Goal: Navigation & Orientation: Find specific page/section

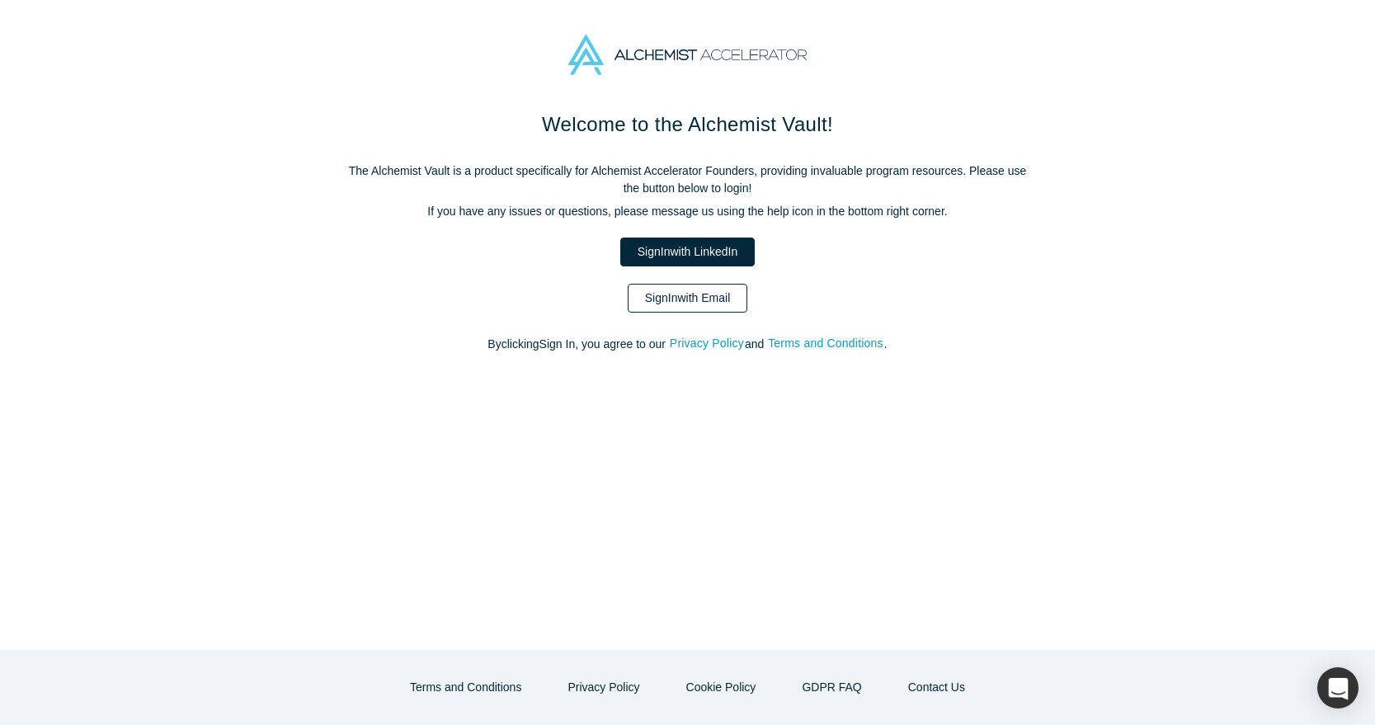
click at [705, 299] on link "Sign In with Email" at bounding box center [688, 298] width 120 height 29
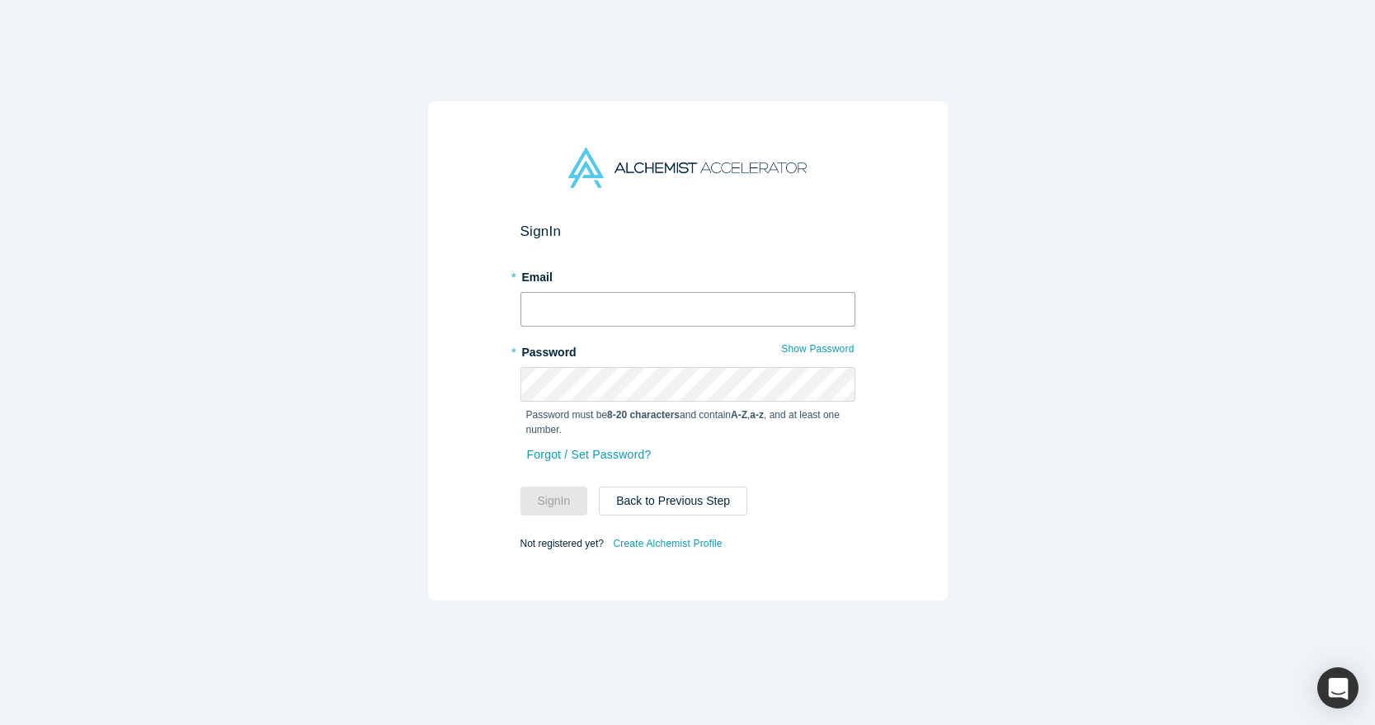
click at [705, 299] on input "text" at bounding box center [688, 309] width 335 height 35
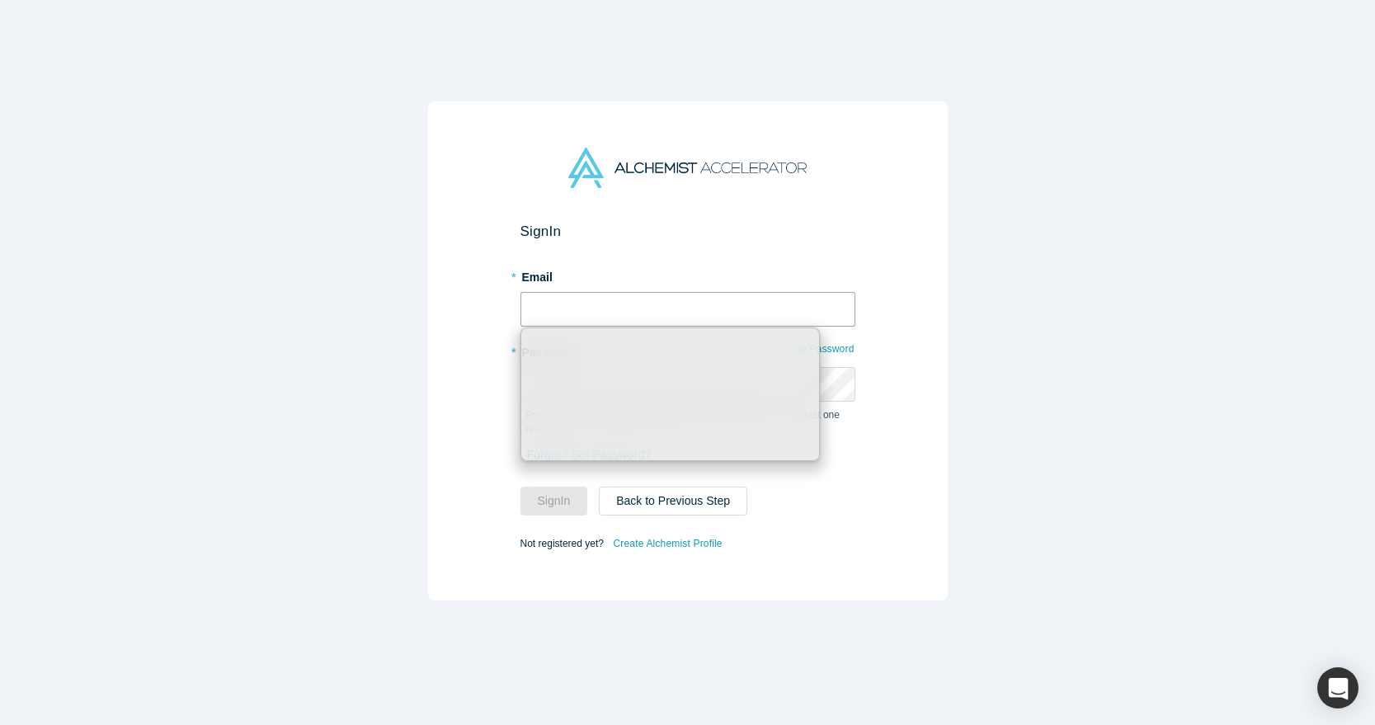
type input "[PERSON_NAME][EMAIL_ADDRESS][DOMAIN_NAME]"
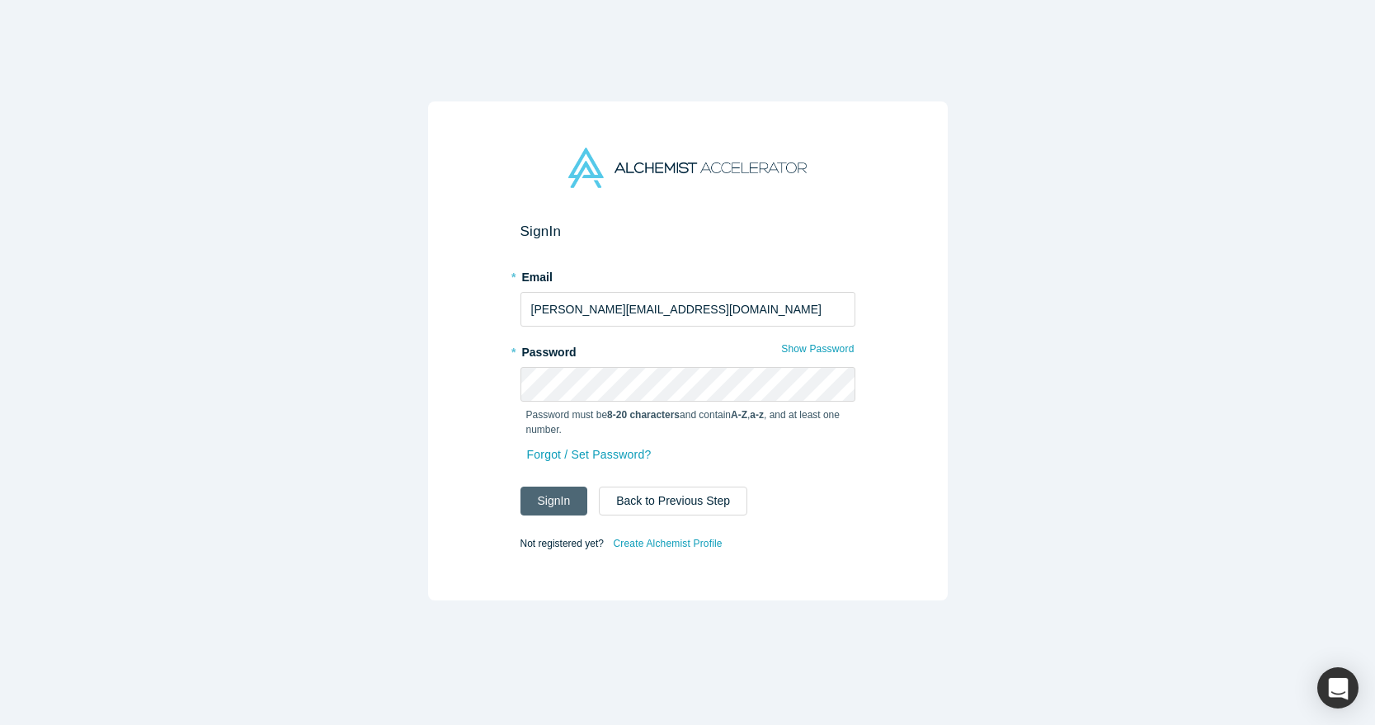
click at [545, 488] on button "Sign In" at bounding box center [555, 501] width 68 height 29
